Goal: Task Accomplishment & Management: Complete application form

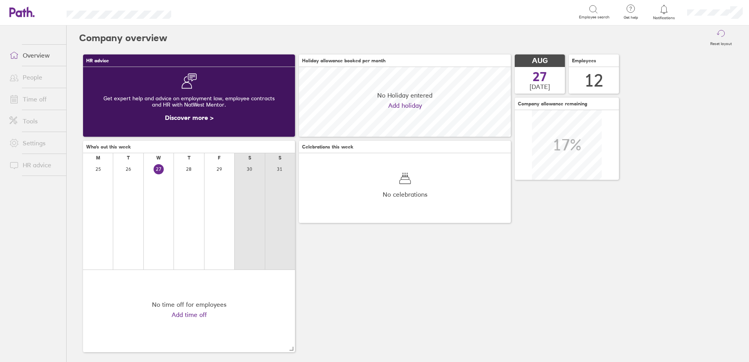
scroll to position [70, 212]
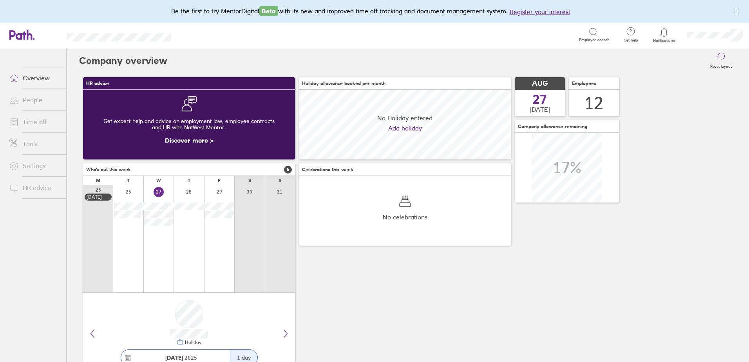
click at [36, 121] on link "Time off" at bounding box center [34, 122] width 63 height 16
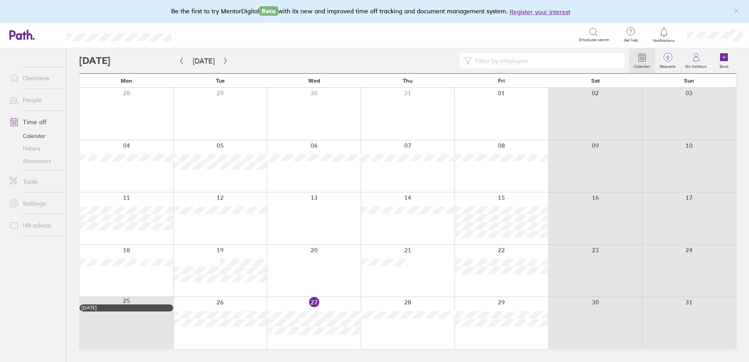
click at [42, 161] on link "Allowances" at bounding box center [34, 161] width 63 height 13
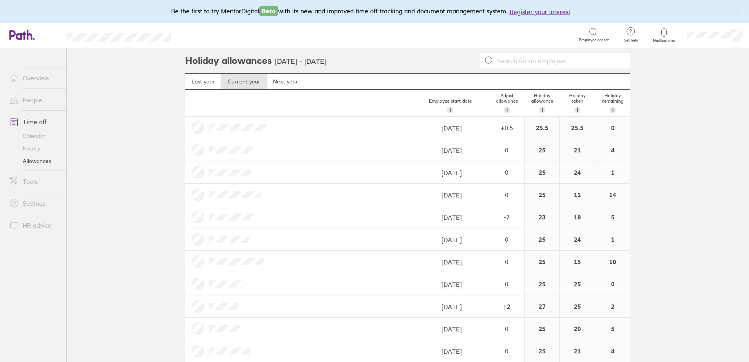
click at [38, 124] on link "Time off" at bounding box center [34, 122] width 63 height 16
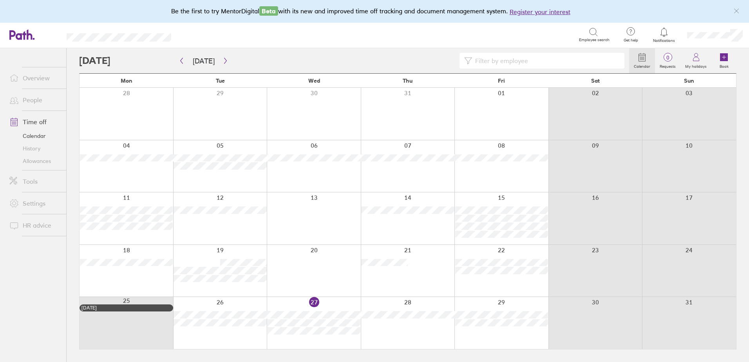
click at [104, 239] on div at bounding box center [127, 218] width 94 height 52
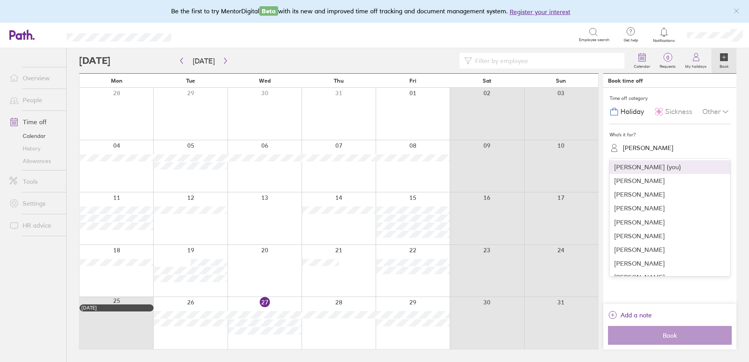
click at [671, 153] on div "[PERSON_NAME]" at bounding box center [674, 148] width 111 height 12
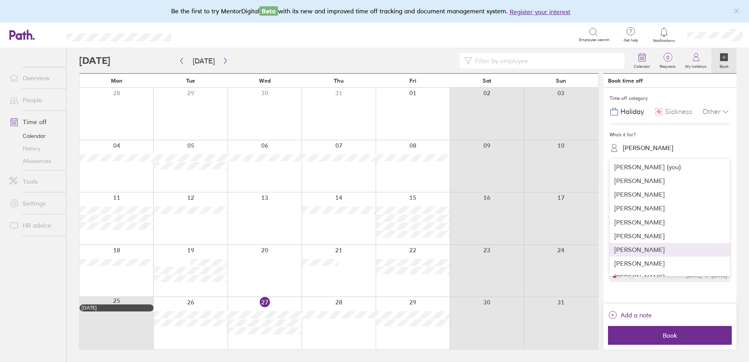
click at [645, 250] on div "[PERSON_NAME]" at bounding box center [669, 250] width 121 height 14
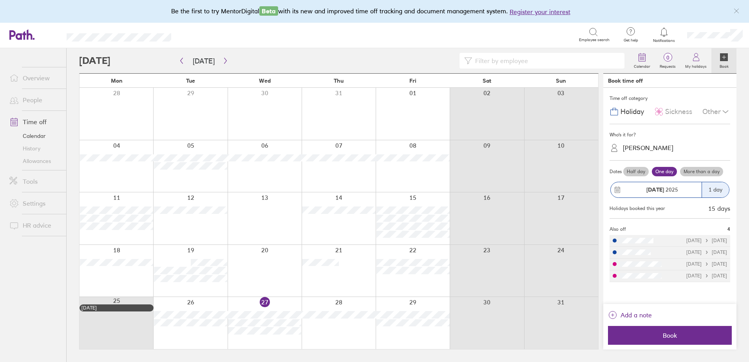
click at [704, 170] on label "More than a day" at bounding box center [701, 171] width 43 height 9
click at [0, 0] on input "More than a day" at bounding box center [0, 0] width 0 height 0
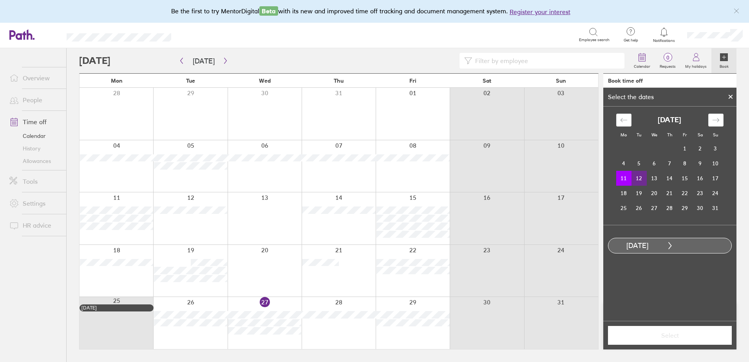
click at [638, 175] on td "12" at bounding box center [638, 178] width 15 height 15
click at [671, 336] on span "Select" at bounding box center [669, 335] width 113 height 7
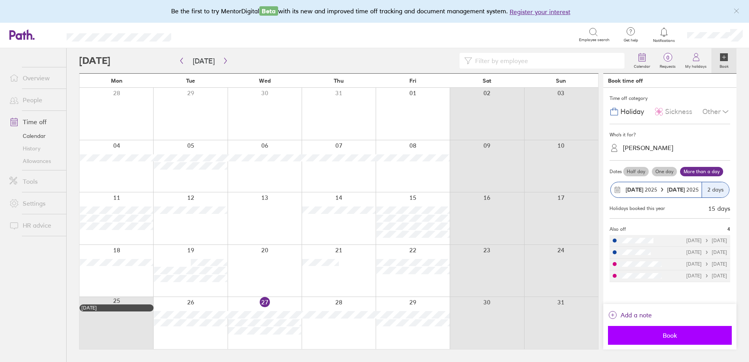
click at [674, 333] on span "Book" at bounding box center [669, 335] width 113 height 7
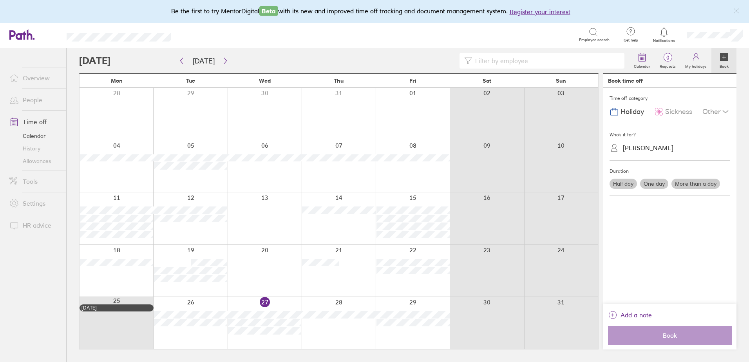
click at [34, 161] on link "Allowances" at bounding box center [34, 161] width 63 height 13
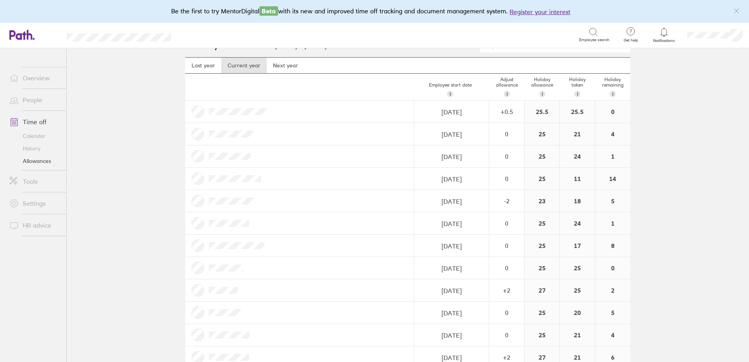
scroll to position [35, 0]
